Goal: Information Seeking & Learning: Learn about a topic

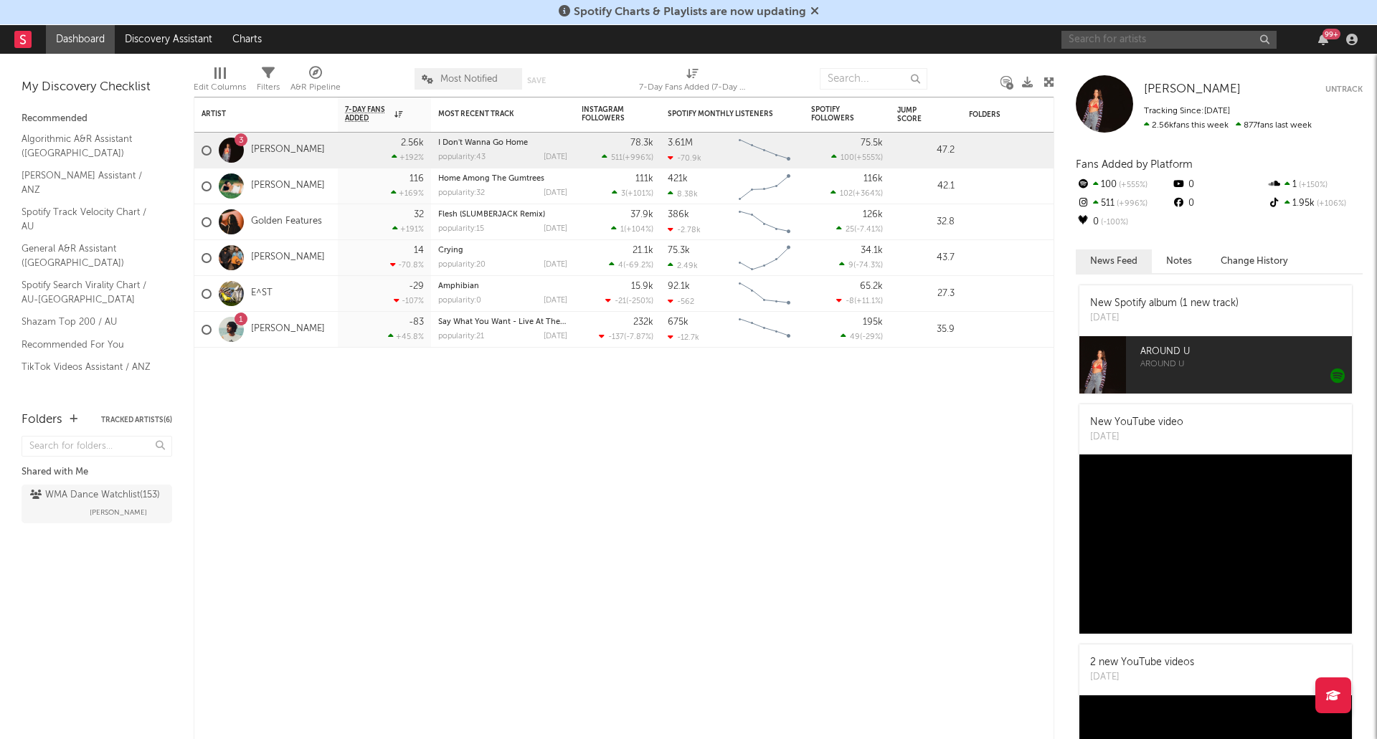
click at [1122, 33] on input "text" at bounding box center [1168, 40] width 215 height 18
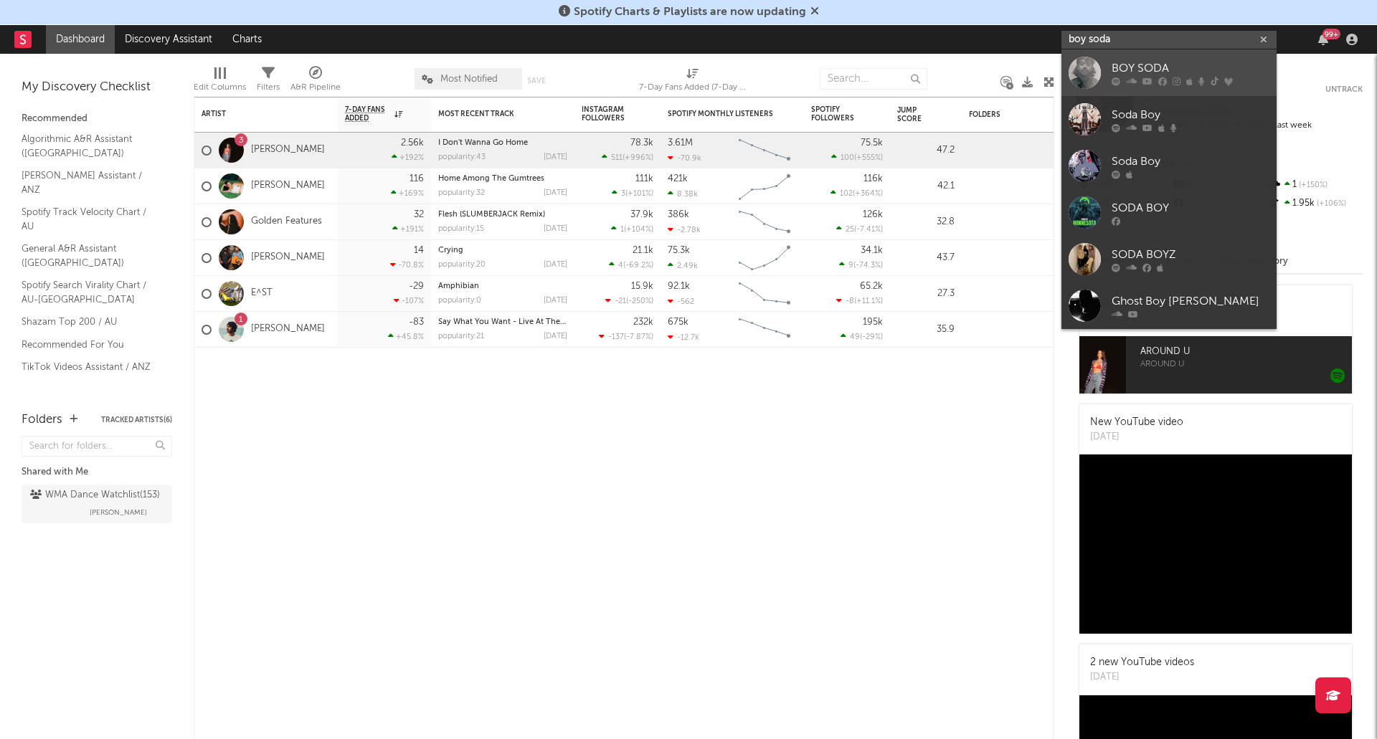
type input "boy soda"
click at [1159, 76] on div "BOY SODA" at bounding box center [1190, 68] width 158 height 17
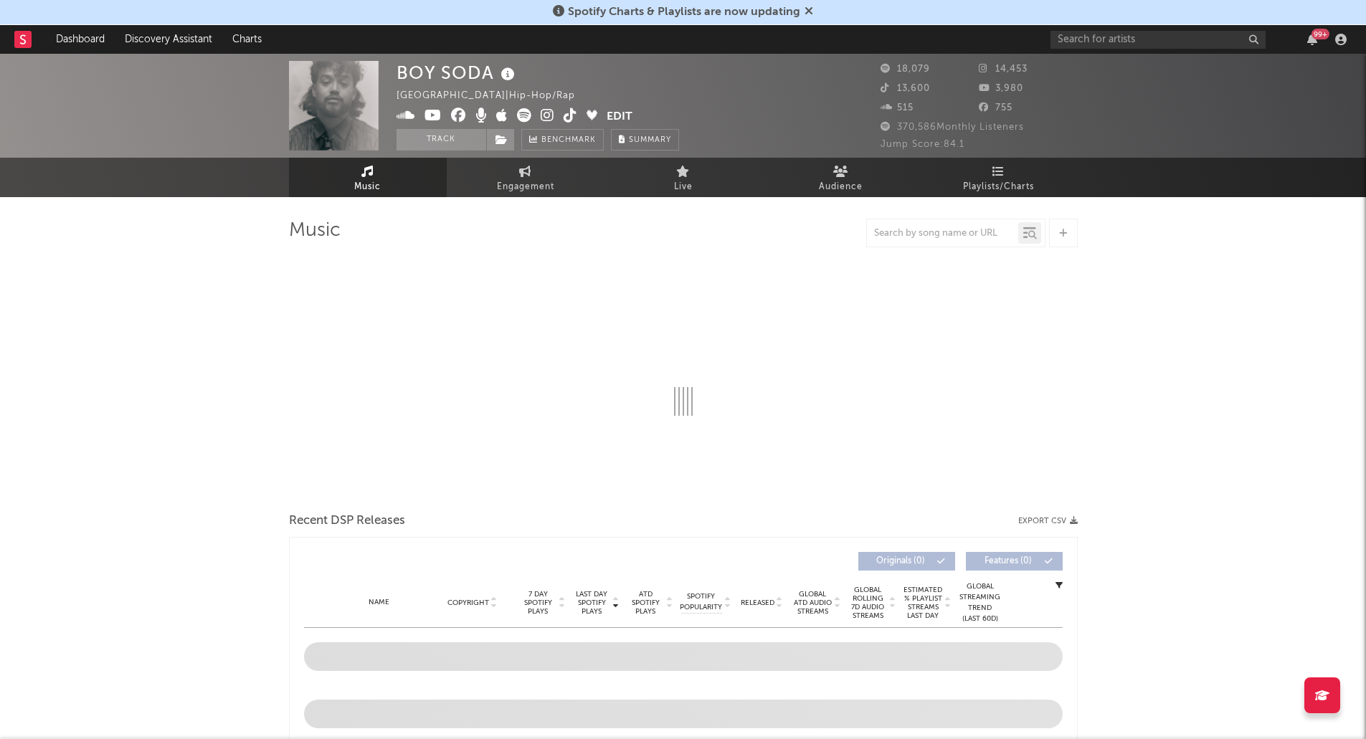
select select "6m"
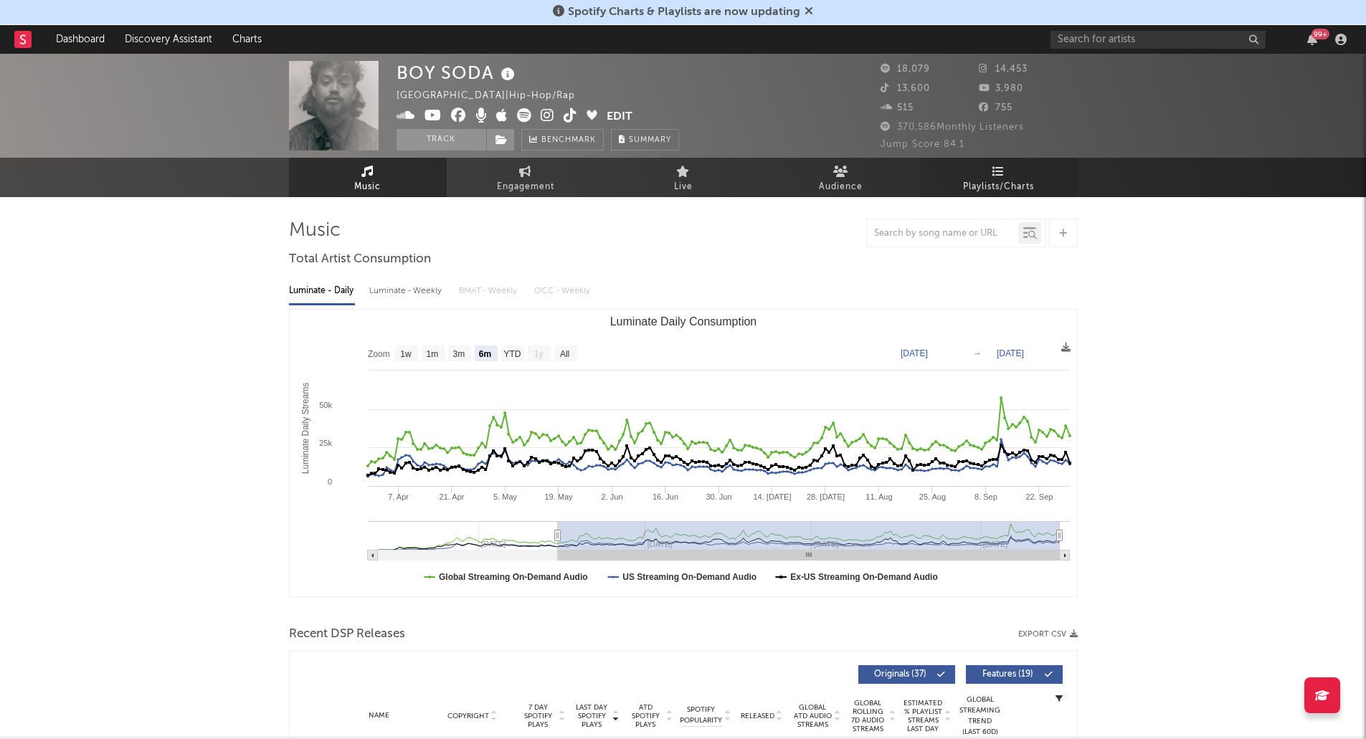
click at [992, 170] on link "Playlists/Charts" at bounding box center [999, 177] width 158 height 39
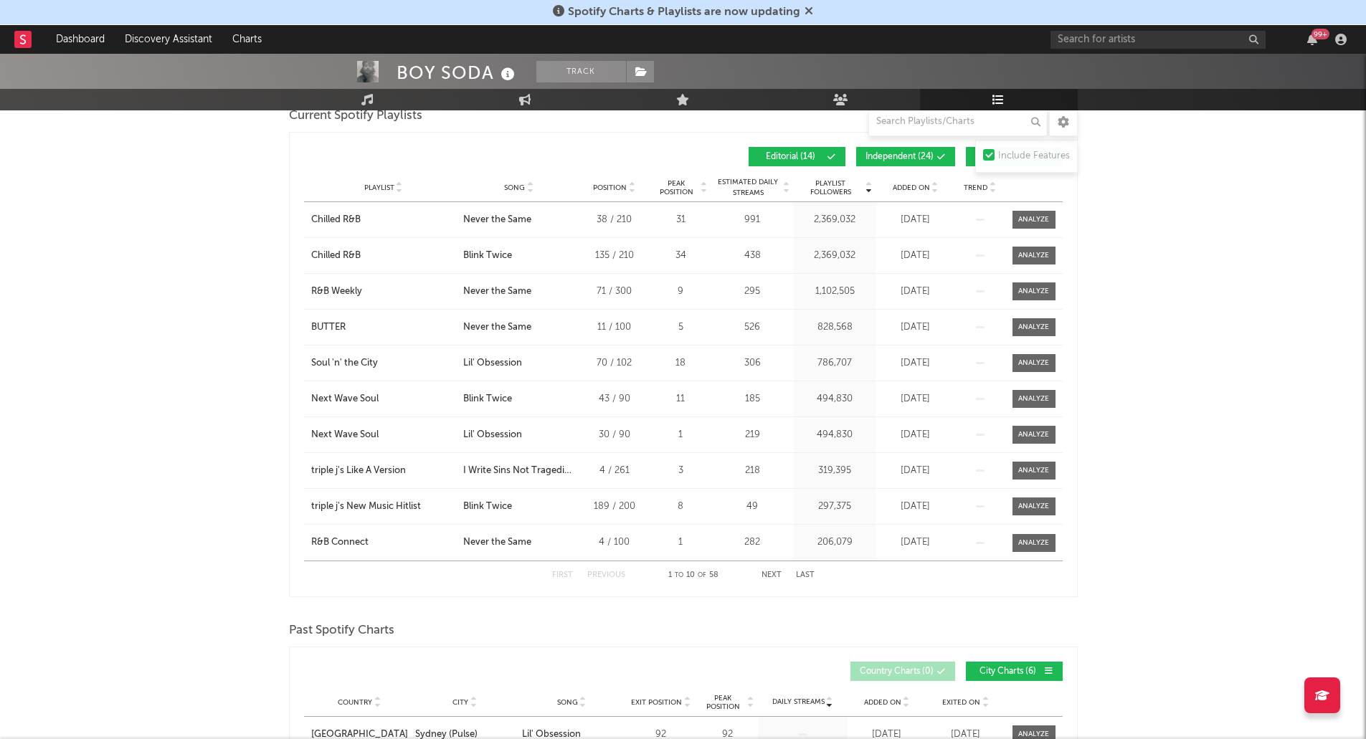
scroll to position [200, 0]
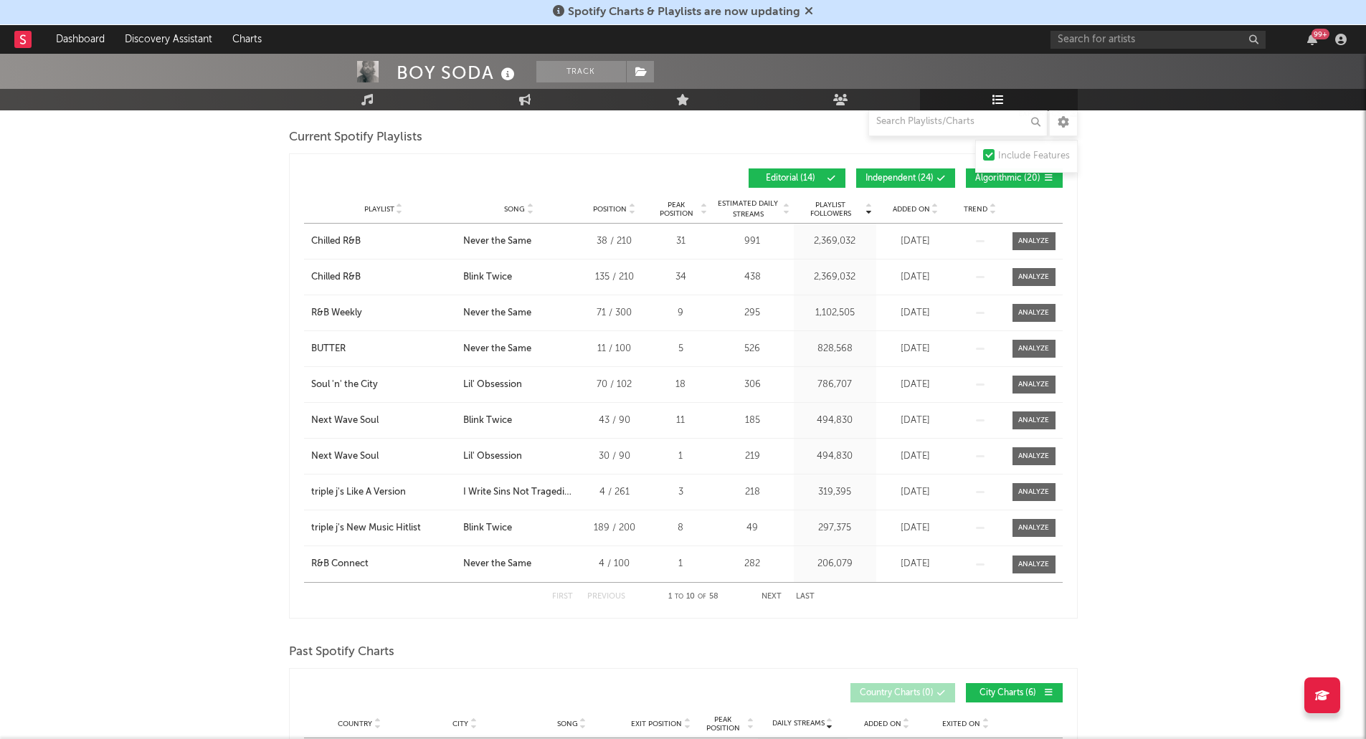
click at [908, 207] on span "Added On" at bounding box center [911, 209] width 37 height 9
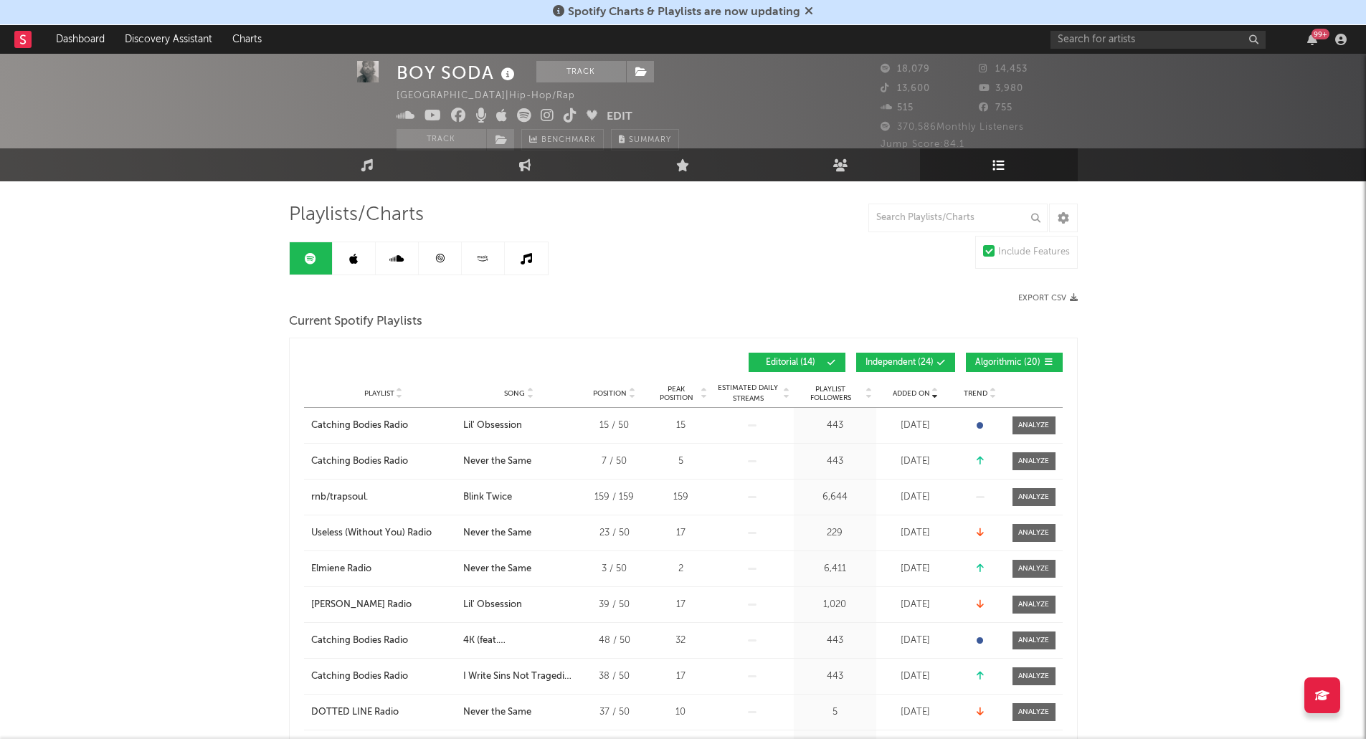
scroll to position [15, 0]
click at [354, 268] on link at bounding box center [354, 259] width 43 height 32
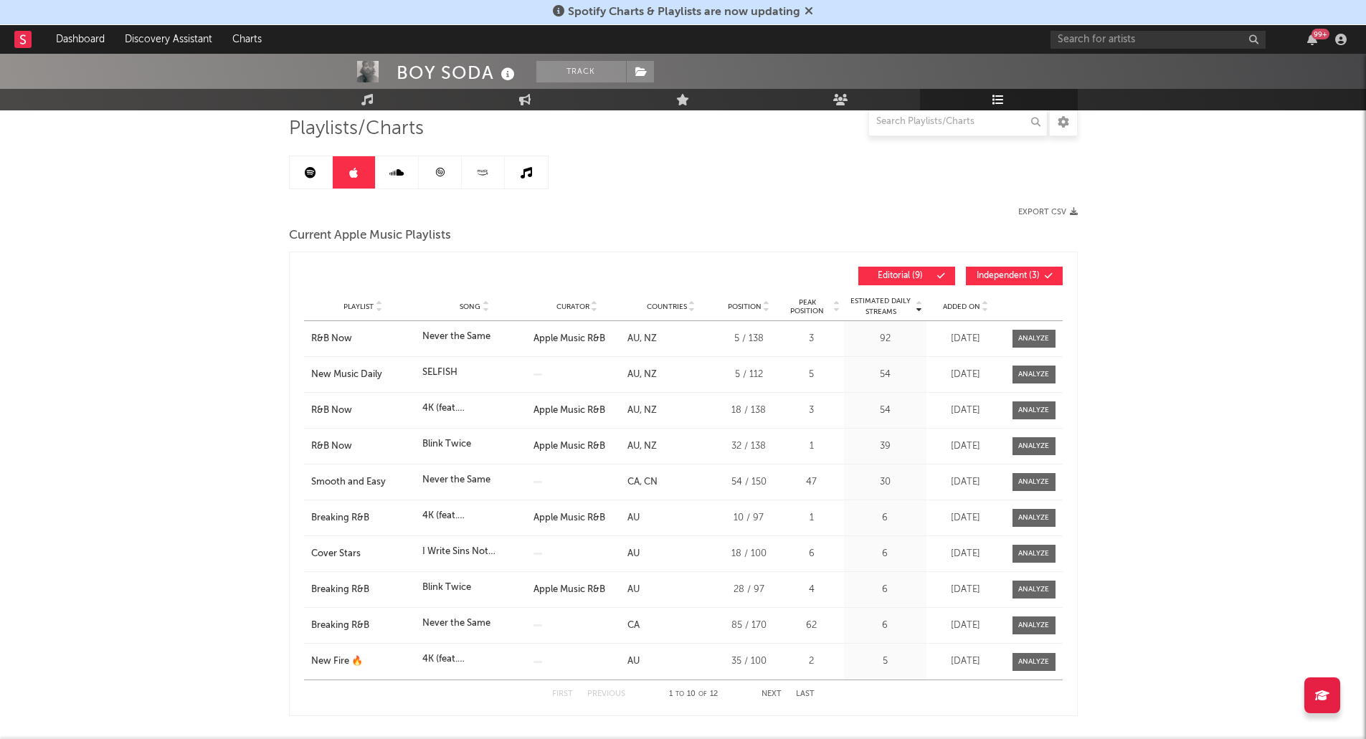
scroll to position [128, 0]
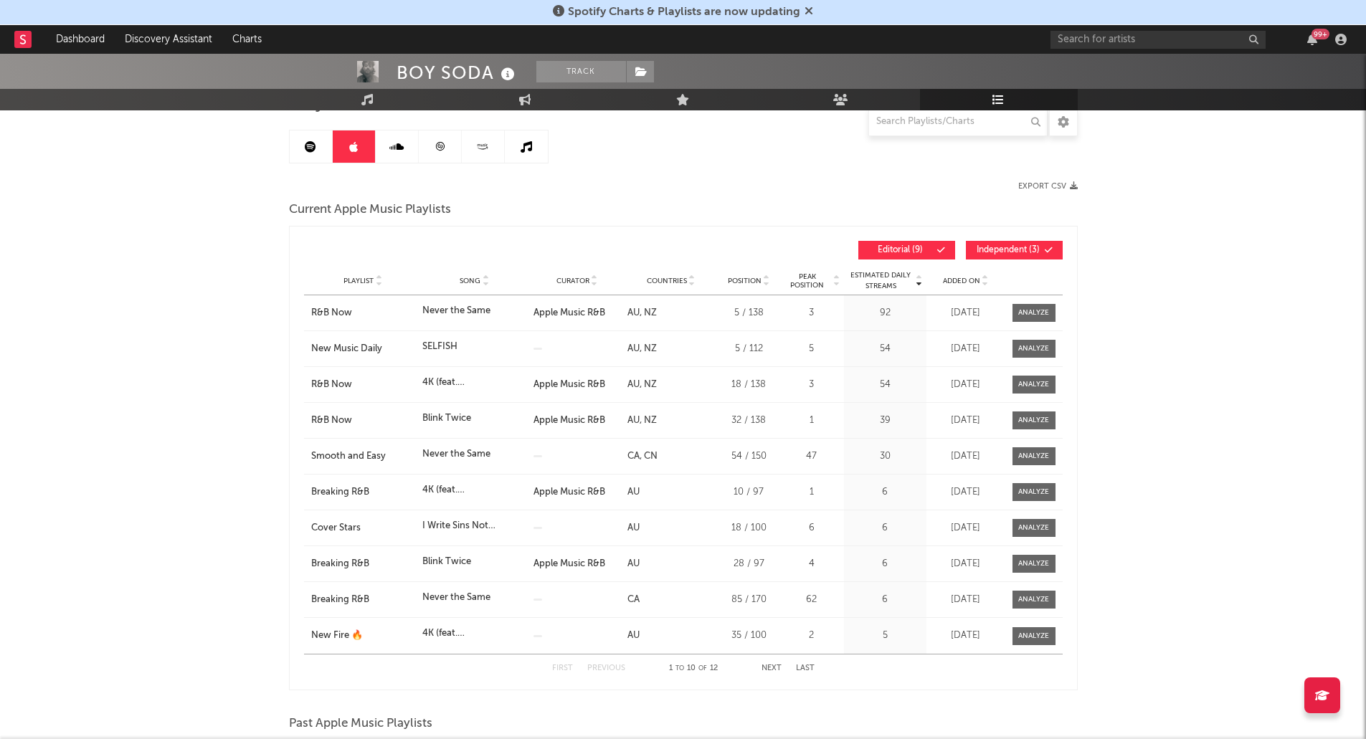
click at [947, 278] on span "Added On" at bounding box center [961, 281] width 37 height 9
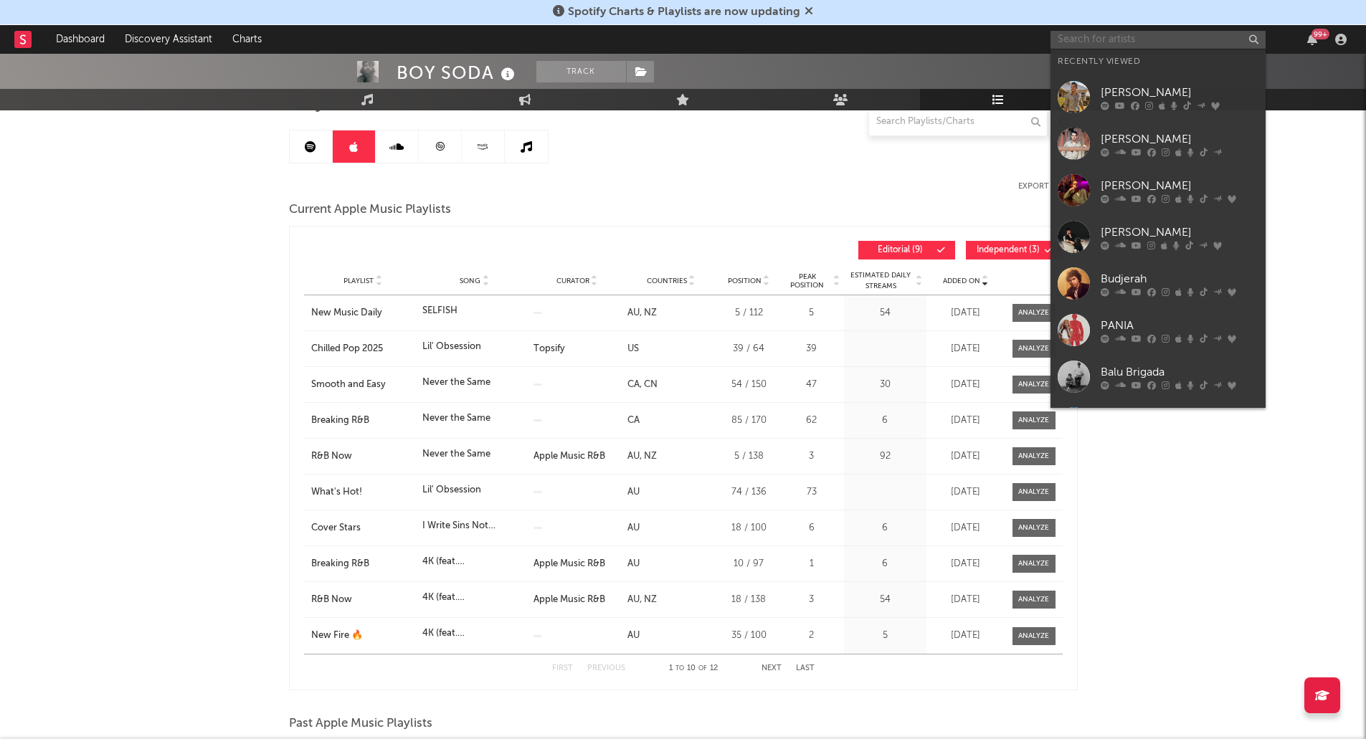
click at [1099, 43] on input "text" at bounding box center [1158, 40] width 215 height 18
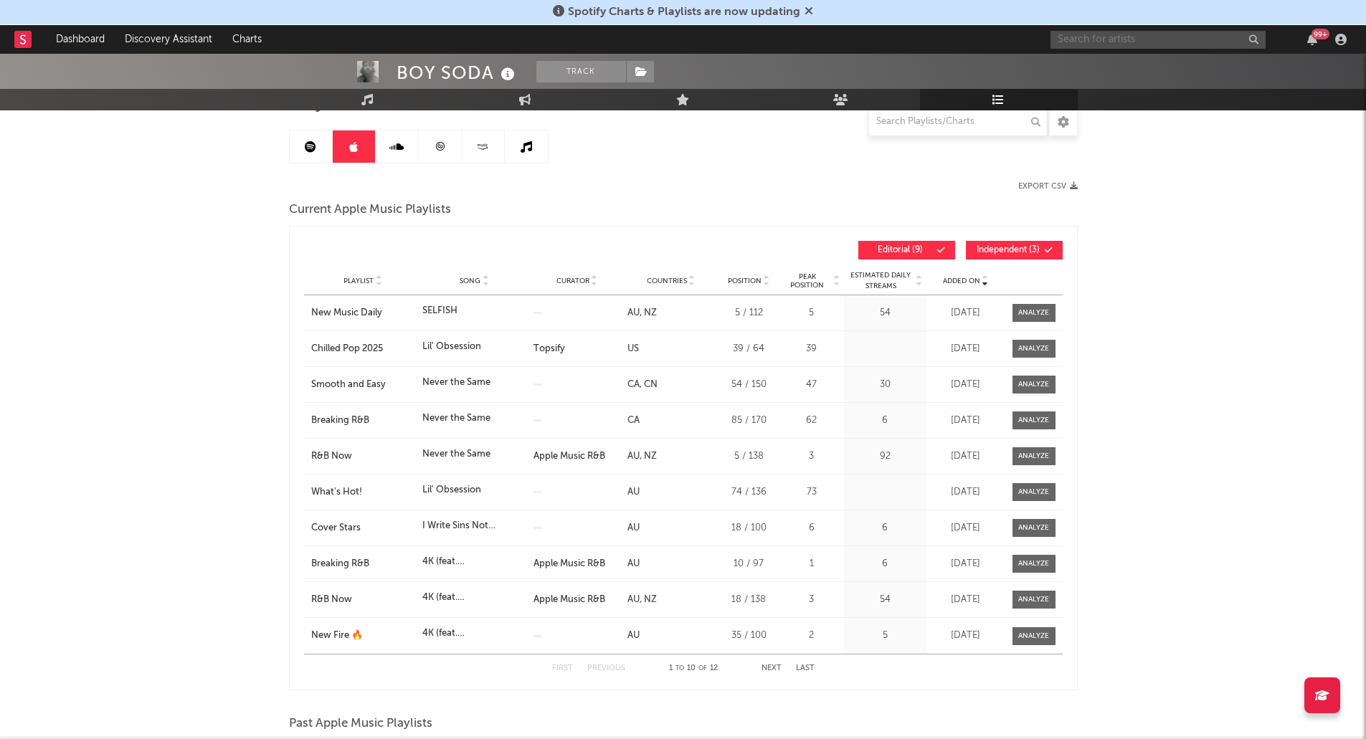
scroll to position [0, 0]
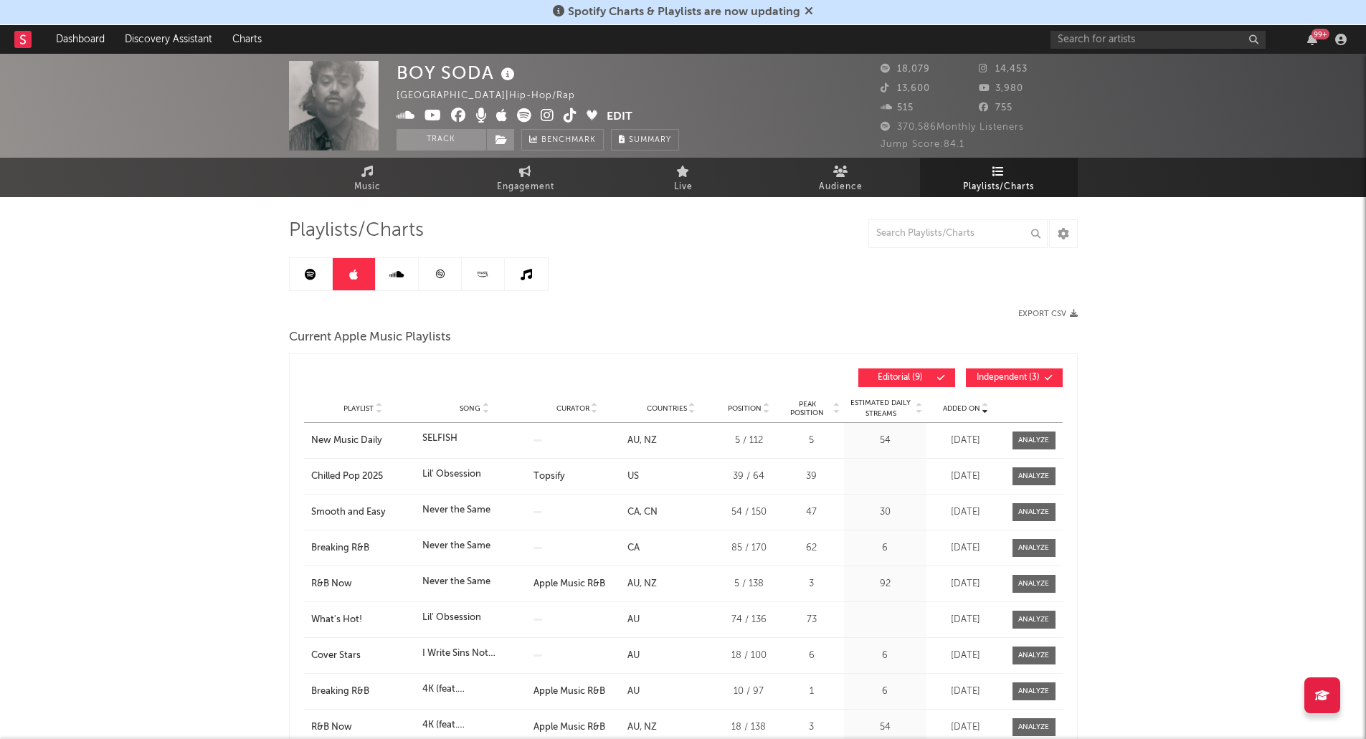
click at [323, 269] on link at bounding box center [311, 274] width 43 height 32
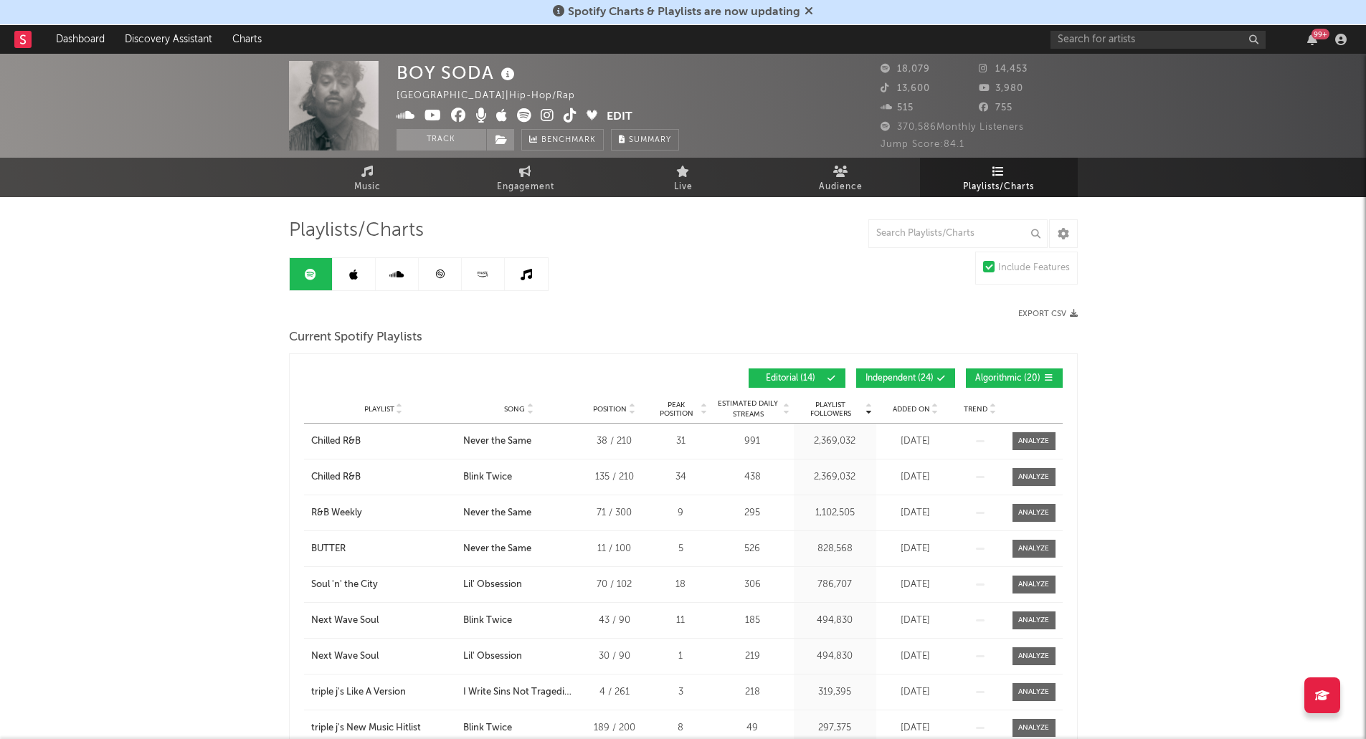
scroll to position [78, 0]
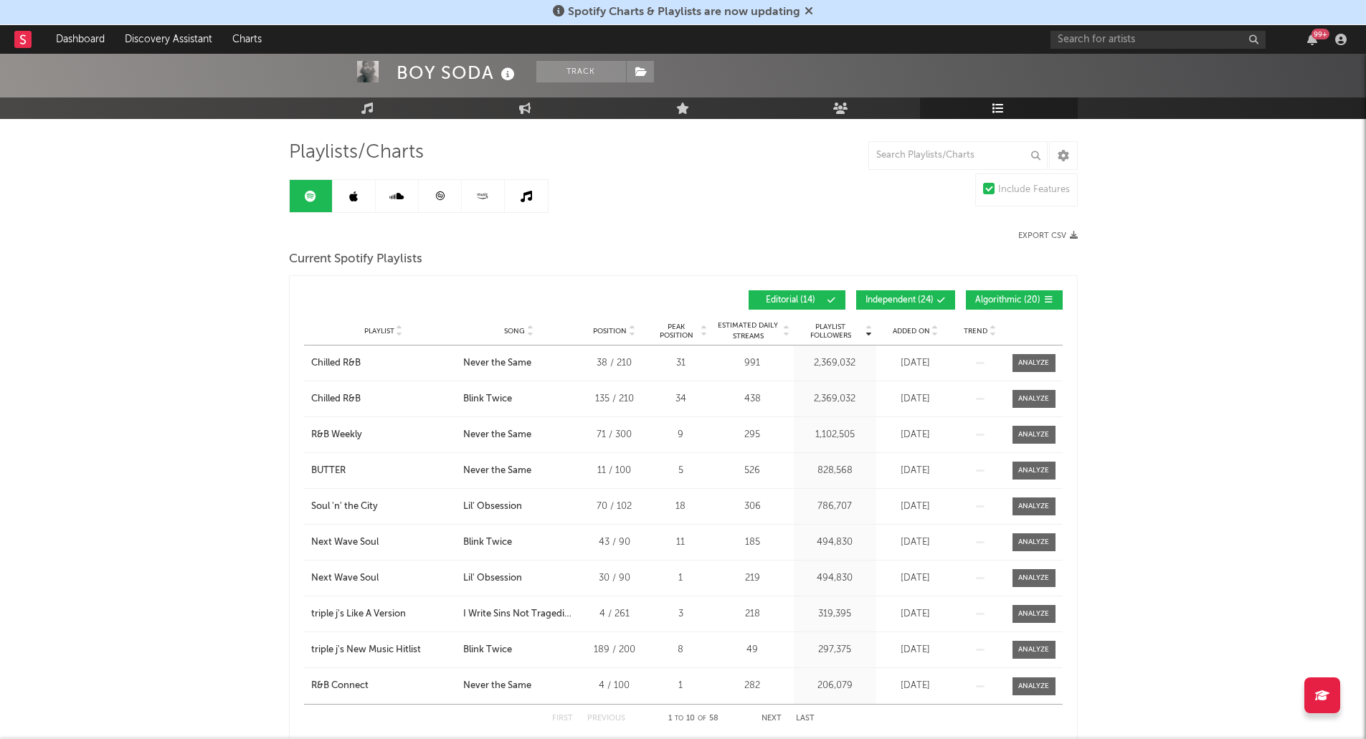
click at [924, 331] on span "Added On" at bounding box center [911, 331] width 37 height 9
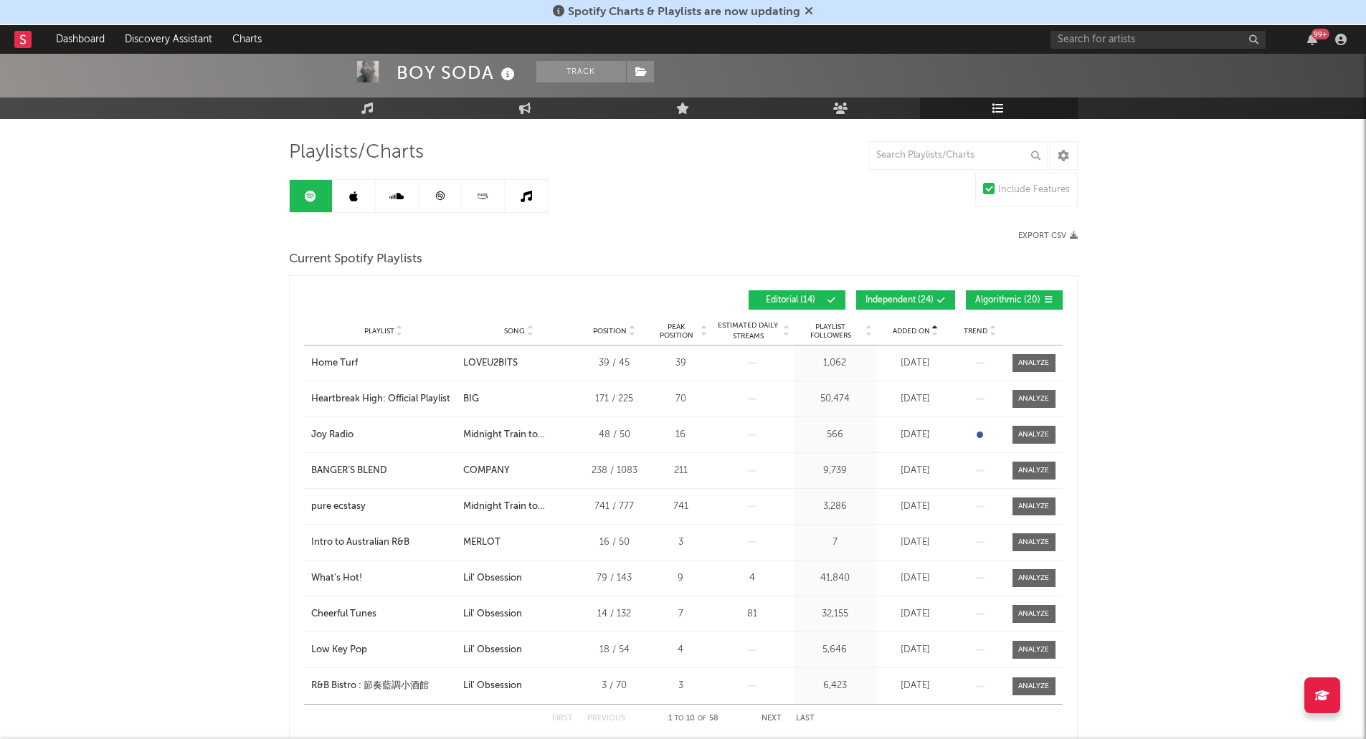
click at [924, 331] on span "Added On" at bounding box center [911, 331] width 37 height 9
click at [925, 331] on span "Added On" at bounding box center [911, 331] width 37 height 9
click at [925, 334] on span "Added On" at bounding box center [911, 331] width 37 height 9
